Goal: Transaction & Acquisition: Purchase product/service

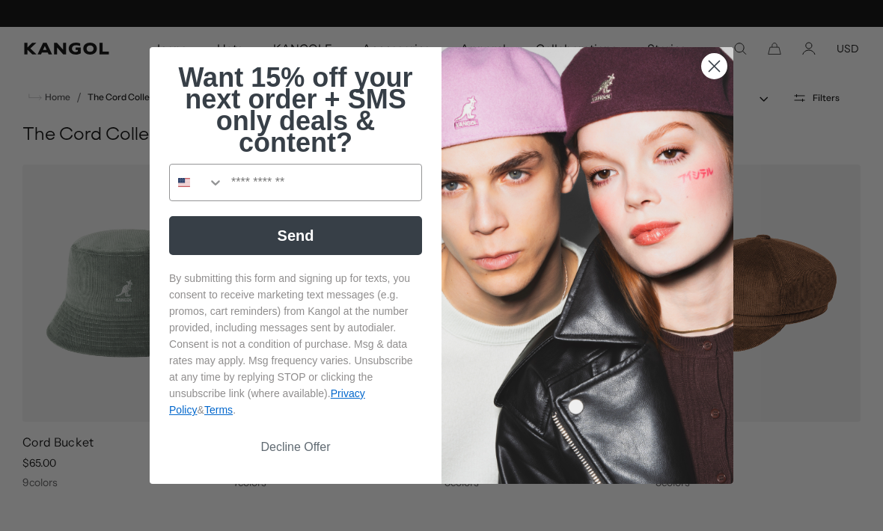
scroll to position [0, 308]
click at [709, 57] on circle "Close dialog" at bounding box center [714, 66] width 25 height 25
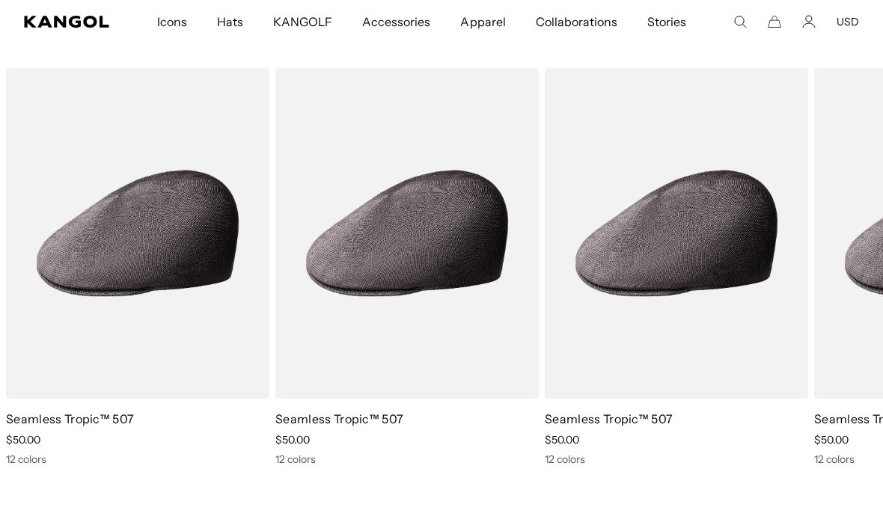
click at [0, 0] on img "1 of 1" at bounding box center [0, 0] width 0 height 0
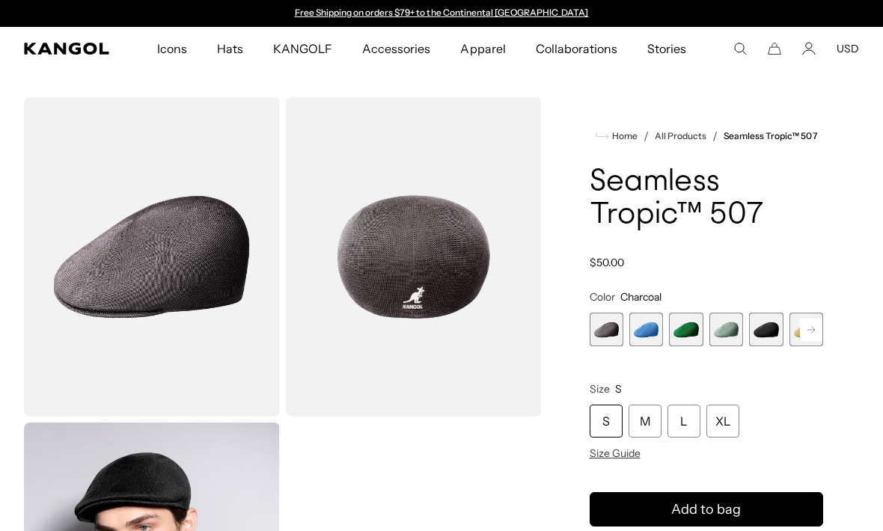
click at [635, 335] on span "2 of 12" at bounding box center [646, 330] width 34 height 34
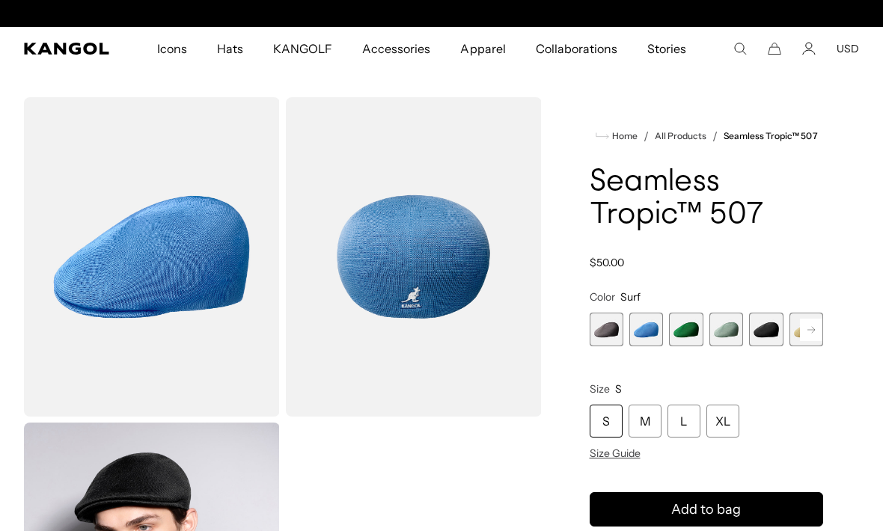
scroll to position [0, 308]
click at [682, 331] on span "3 of 12" at bounding box center [686, 330] width 34 height 34
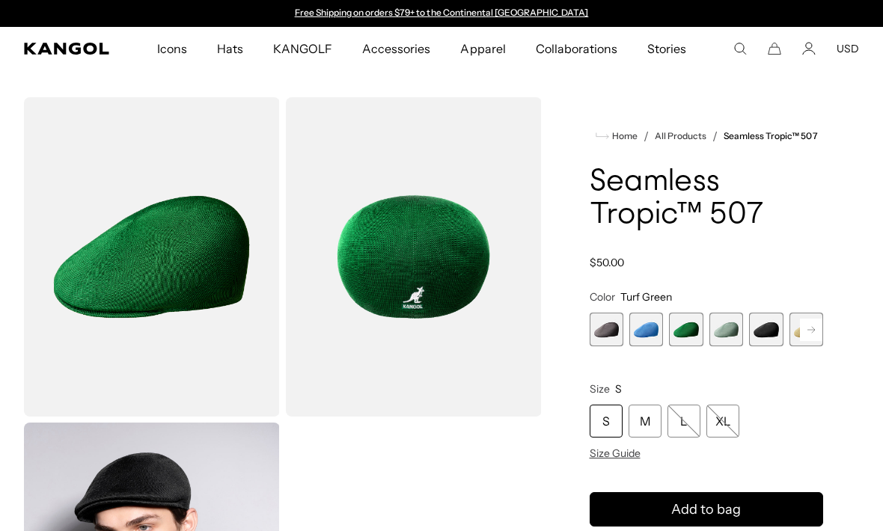
click at [717, 334] on span "4 of 12" at bounding box center [726, 330] width 34 height 34
